Goal: Transaction & Acquisition: Purchase product/service

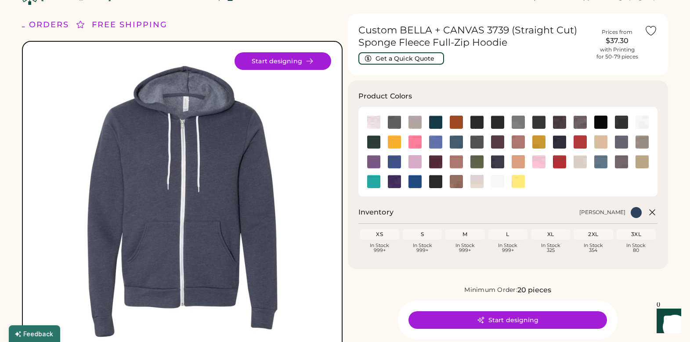
scroll to position [6, 0]
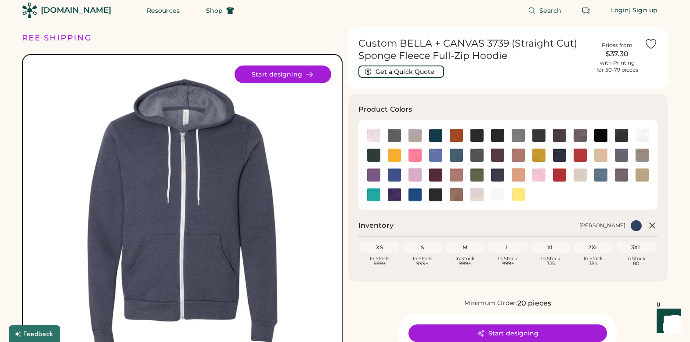
click at [64, 11] on div "[DOMAIN_NAME]" at bounding box center [76, 10] width 70 height 11
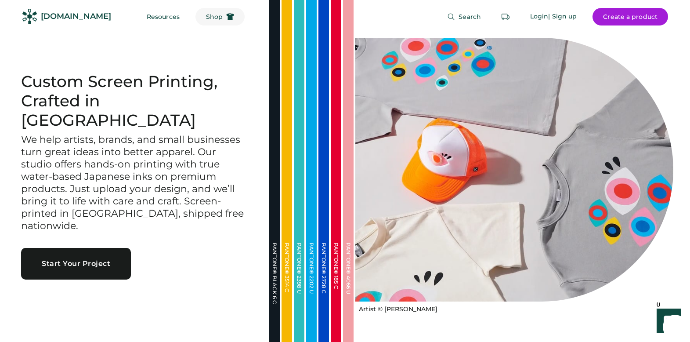
click at [206, 18] on span "Shop" at bounding box center [214, 17] width 17 height 6
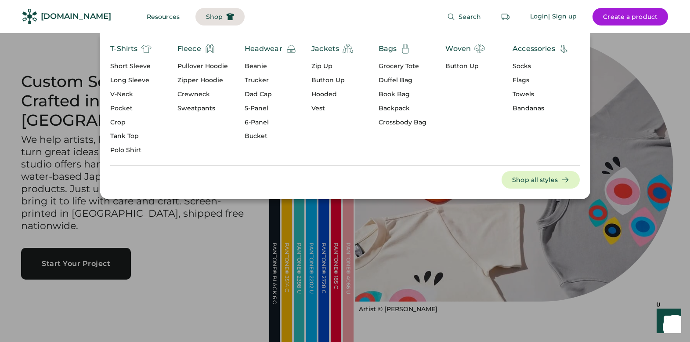
click at [204, 81] on div "Zipper Hoodie" at bounding box center [202, 80] width 51 height 9
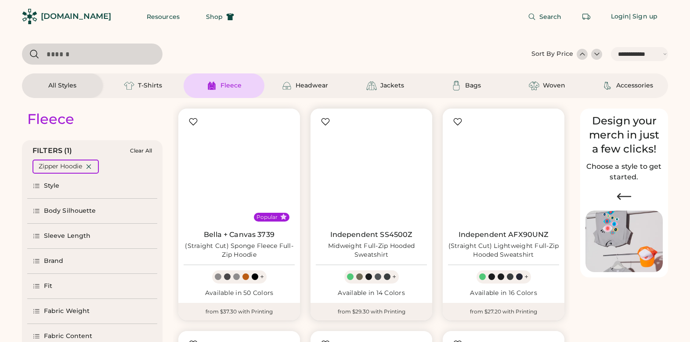
select select "*****"
select select "*"
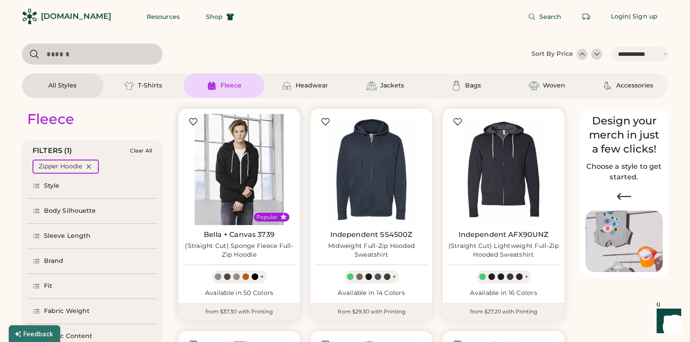
click at [236, 155] on img at bounding box center [239, 169] width 111 height 111
select select "*****"
select select "*"
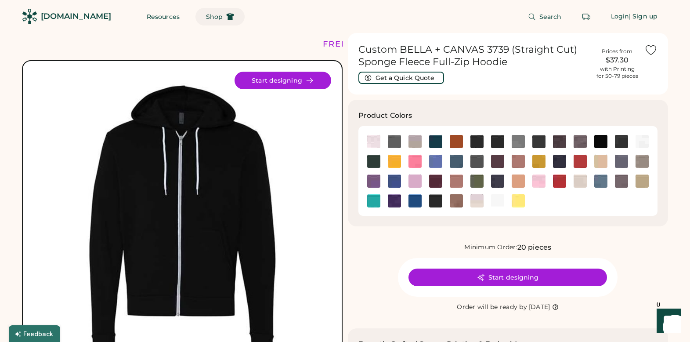
click at [206, 16] on span "Shop" at bounding box center [214, 17] width 17 height 6
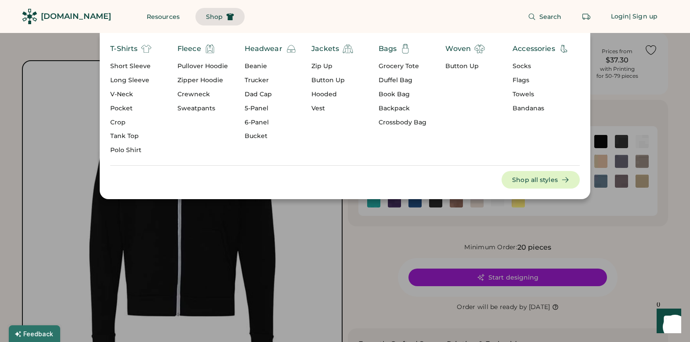
click at [126, 80] on div "Long Sleeve" at bounding box center [130, 80] width 41 height 9
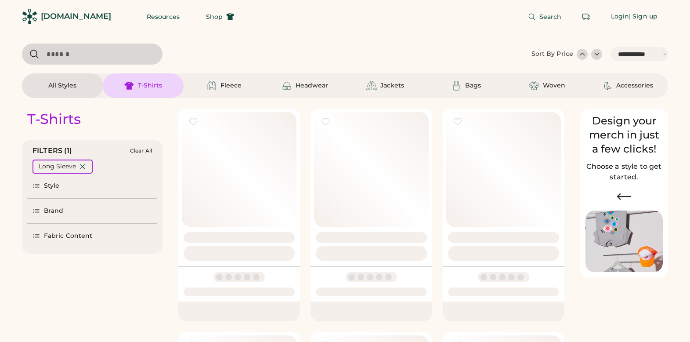
select select "*****"
select select "*"
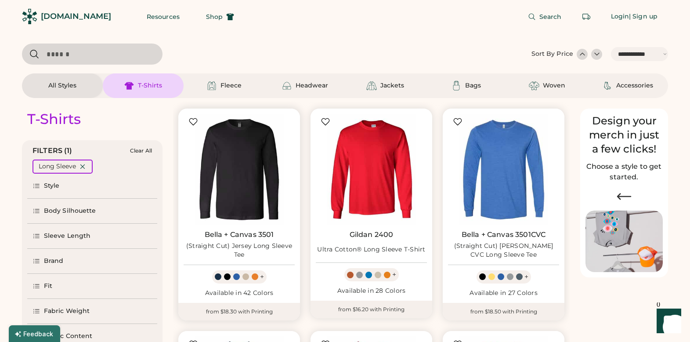
scroll to position [55, 0]
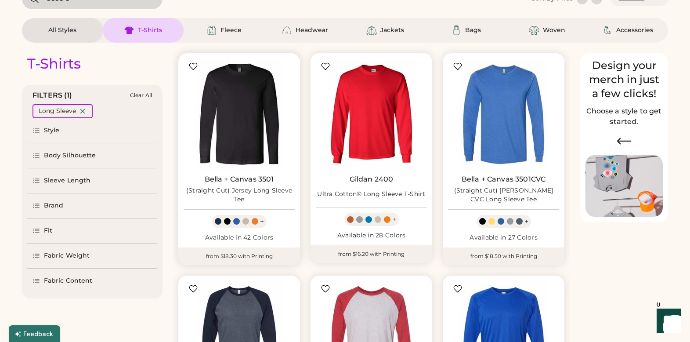
select select "*****"
select select "*"
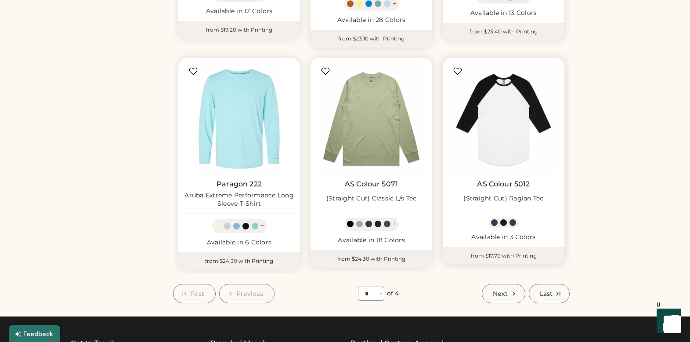
scroll to position [723, 0]
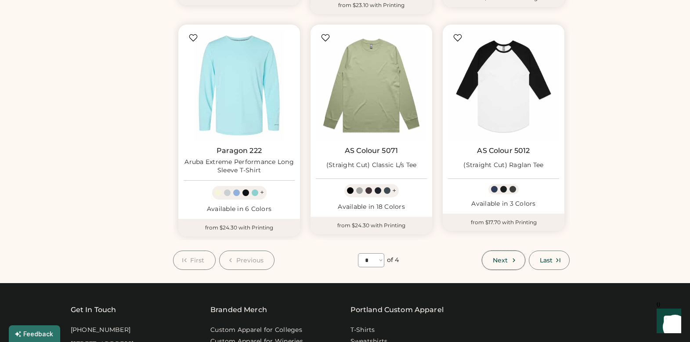
click at [504, 257] on span "Next" at bounding box center [500, 260] width 15 height 6
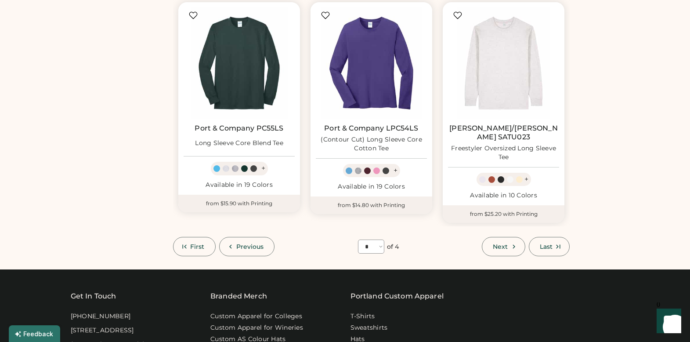
scroll to position [772, 0]
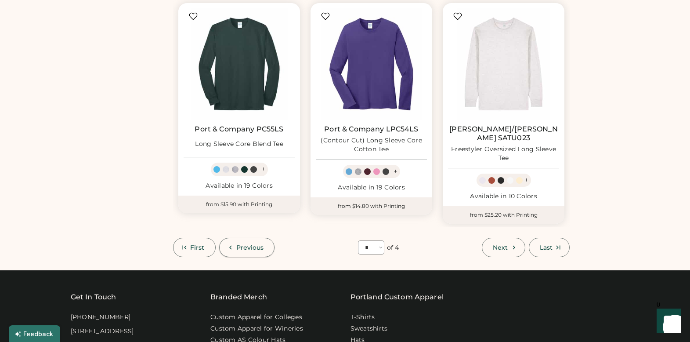
click at [244, 244] on span "Previous" at bounding box center [250, 247] width 28 height 6
select select "*"
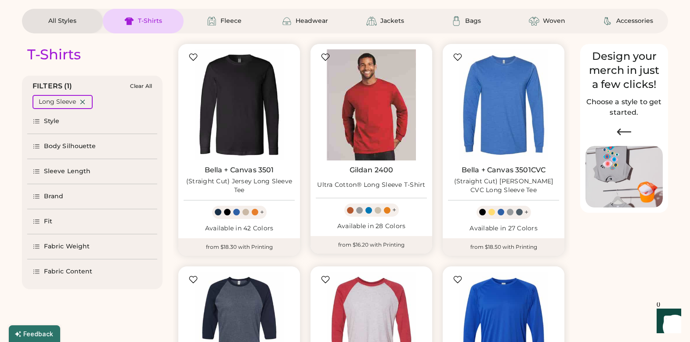
scroll to position [65, 0]
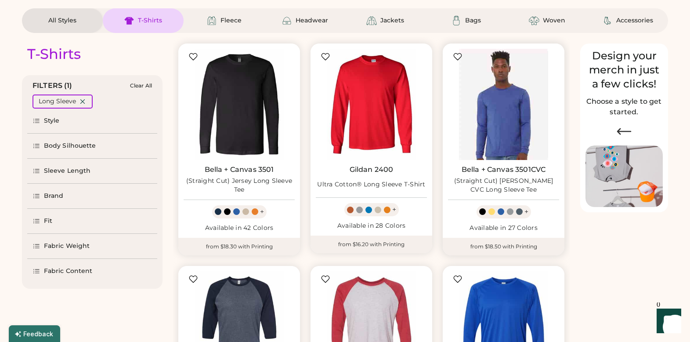
click at [514, 101] on img at bounding box center [503, 104] width 111 height 111
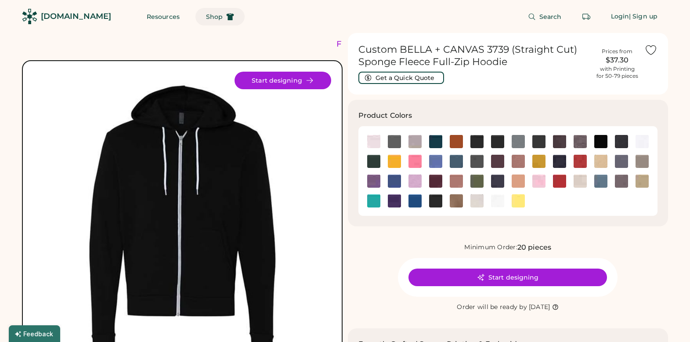
click at [206, 16] on span "Shop" at bounding box center [214, 17] width 17 height 6
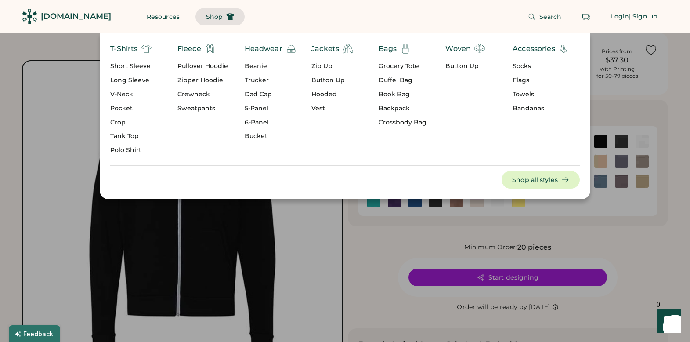
click at [197, 66] on div "Pullover Hoodie" at bounding box center [202, 66] width 51 height 9
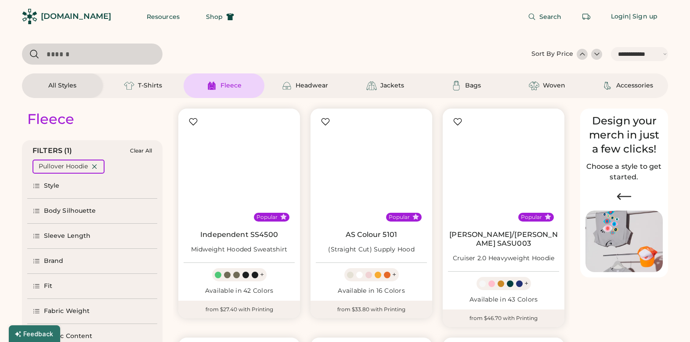
select select "*****"
select select "*"
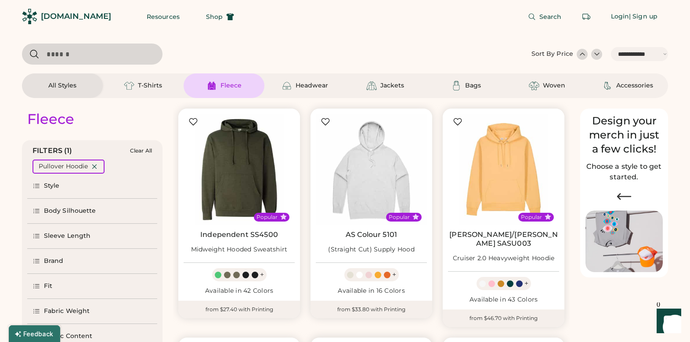
scroll to position [237, 0]
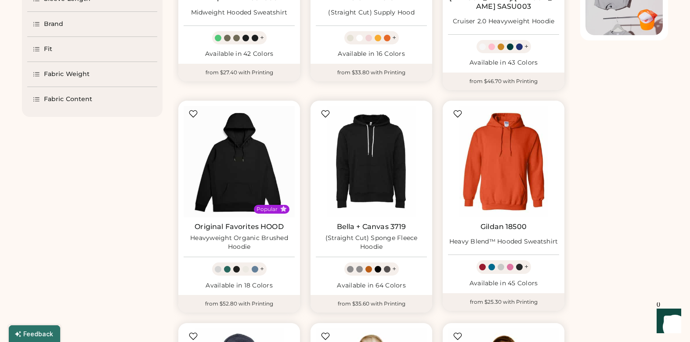
select select "*****"
select select "*"
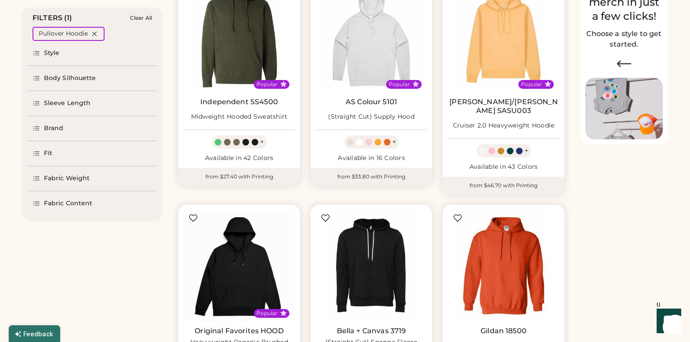
scroll to position [0, 0]
